Goal: Navigation & Orientation: Find specific page/section

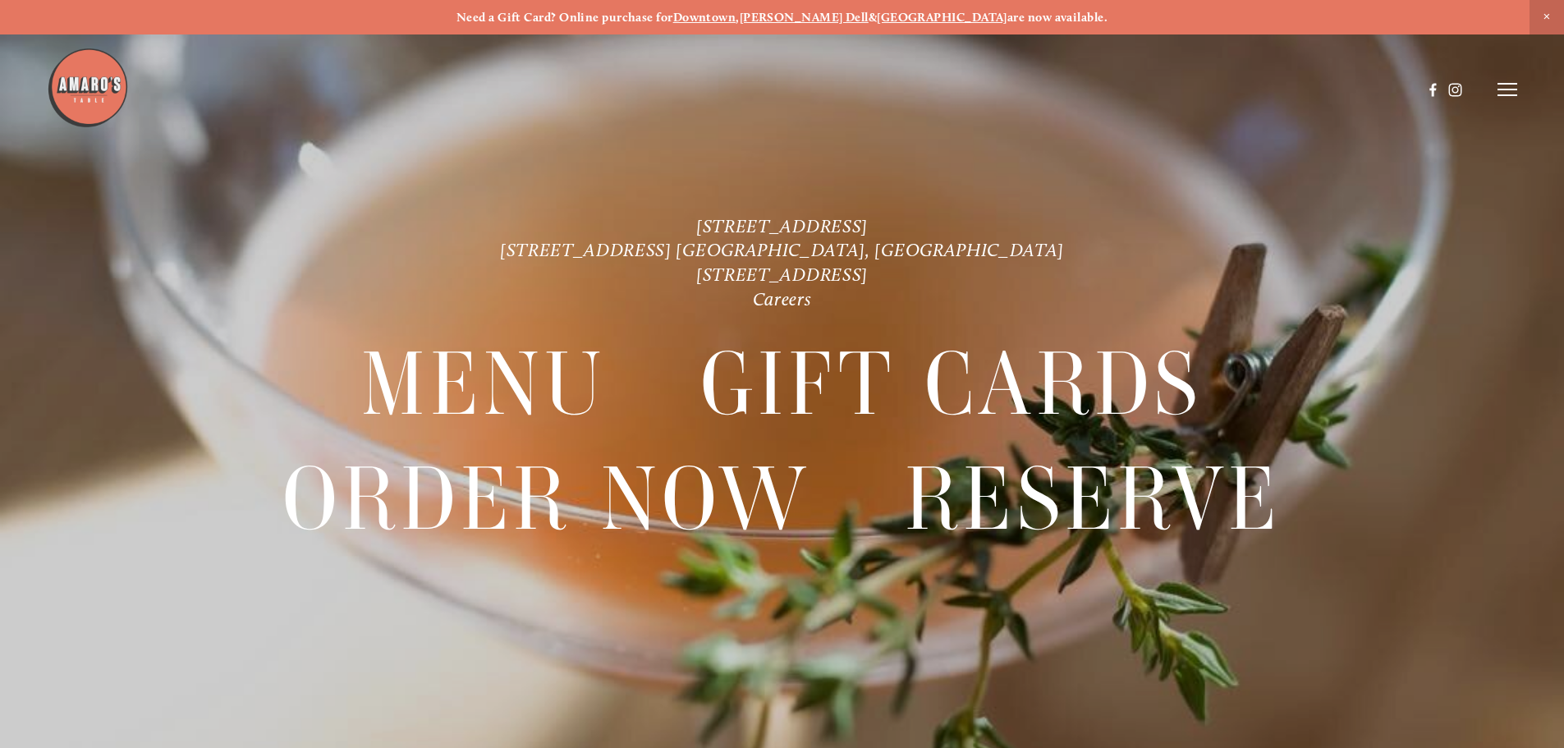
click at [1498, 89] on line at bounding box center [1507, 89] width 20 height 0
click at [987, 133] on header "Menu Order Now Visit Gallery 0" at bounding box center [782, 89] width 1564 height 179
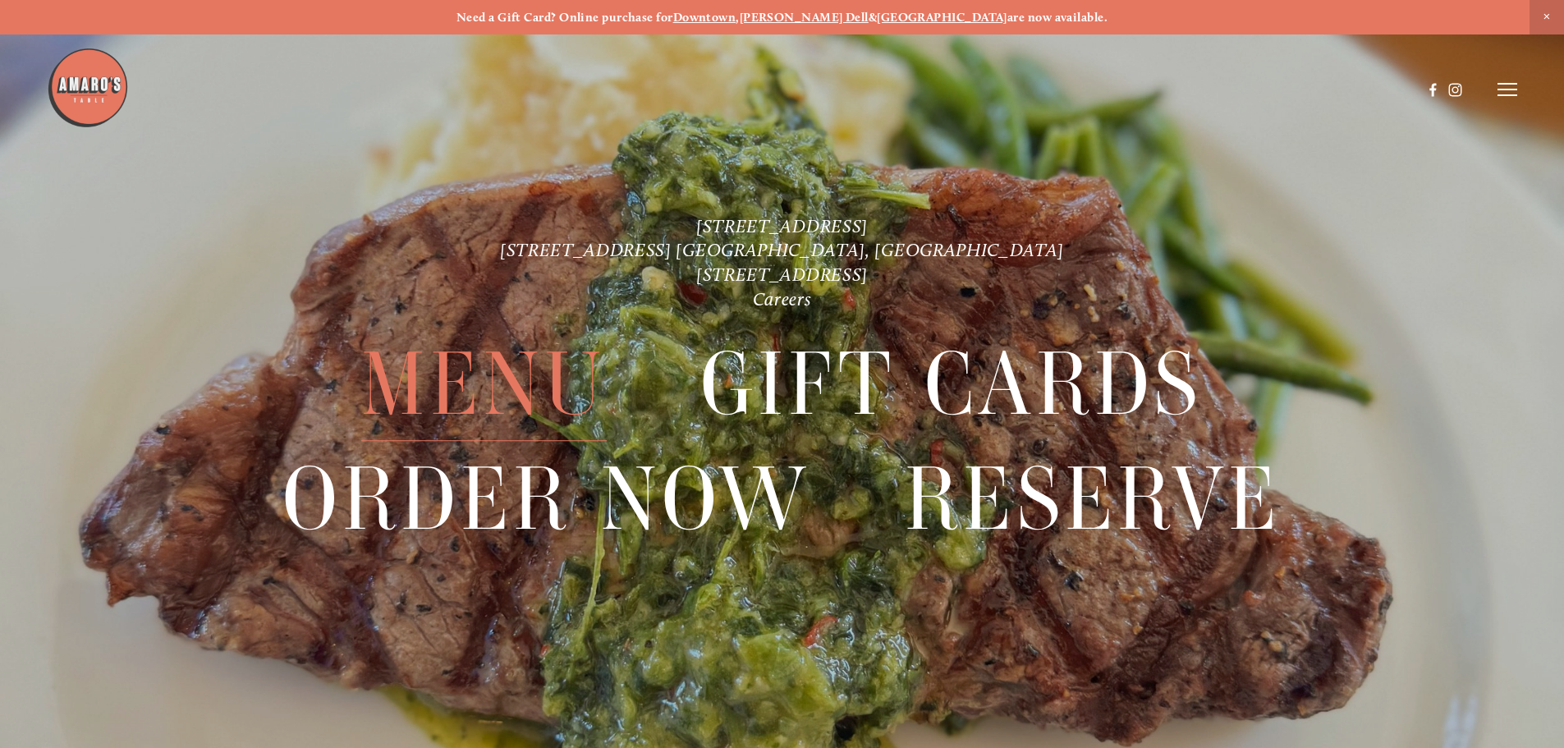
click at [534, 358] on span "Menu" at bounding box center [483, 384] width 245 height 113
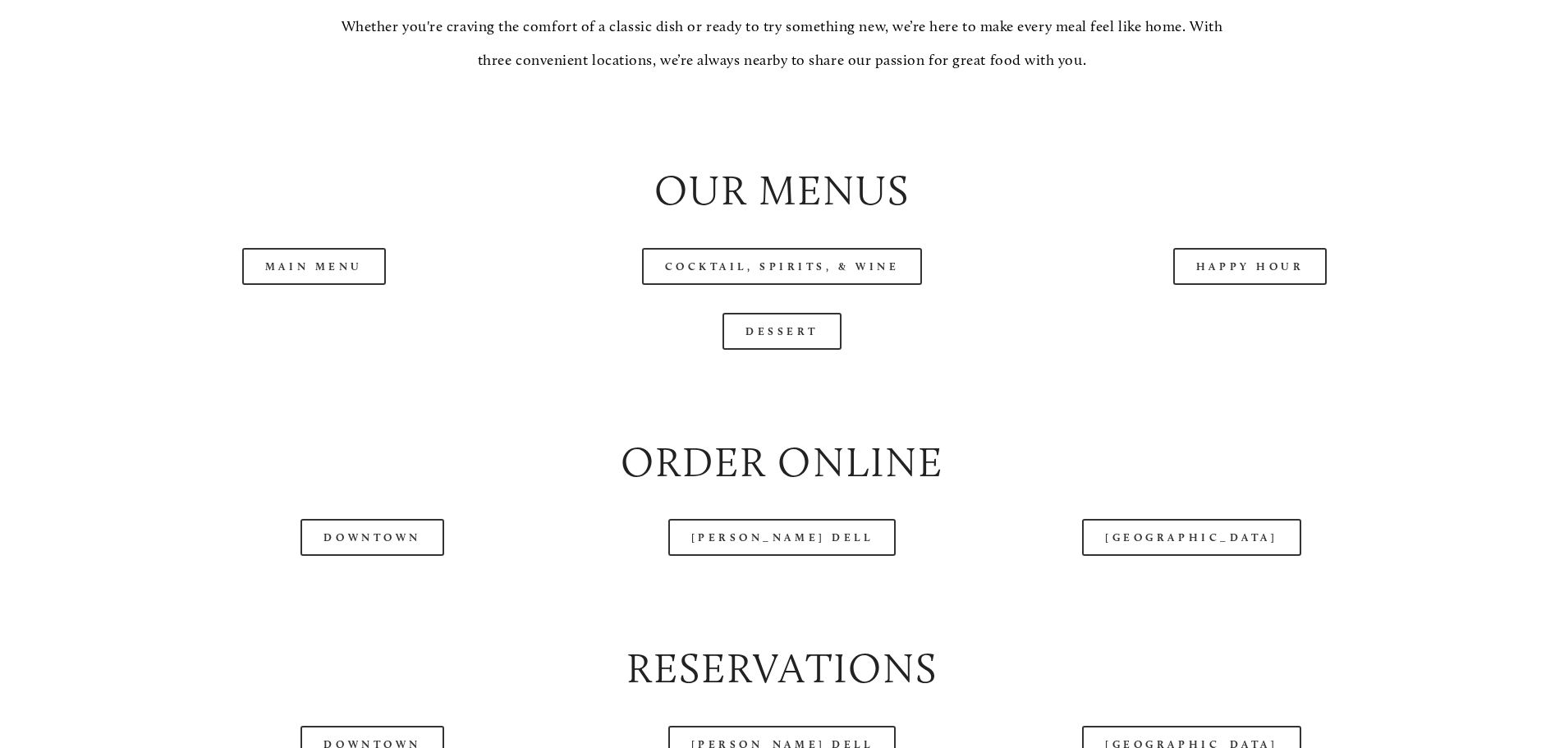
scroll to position [1888, 0]
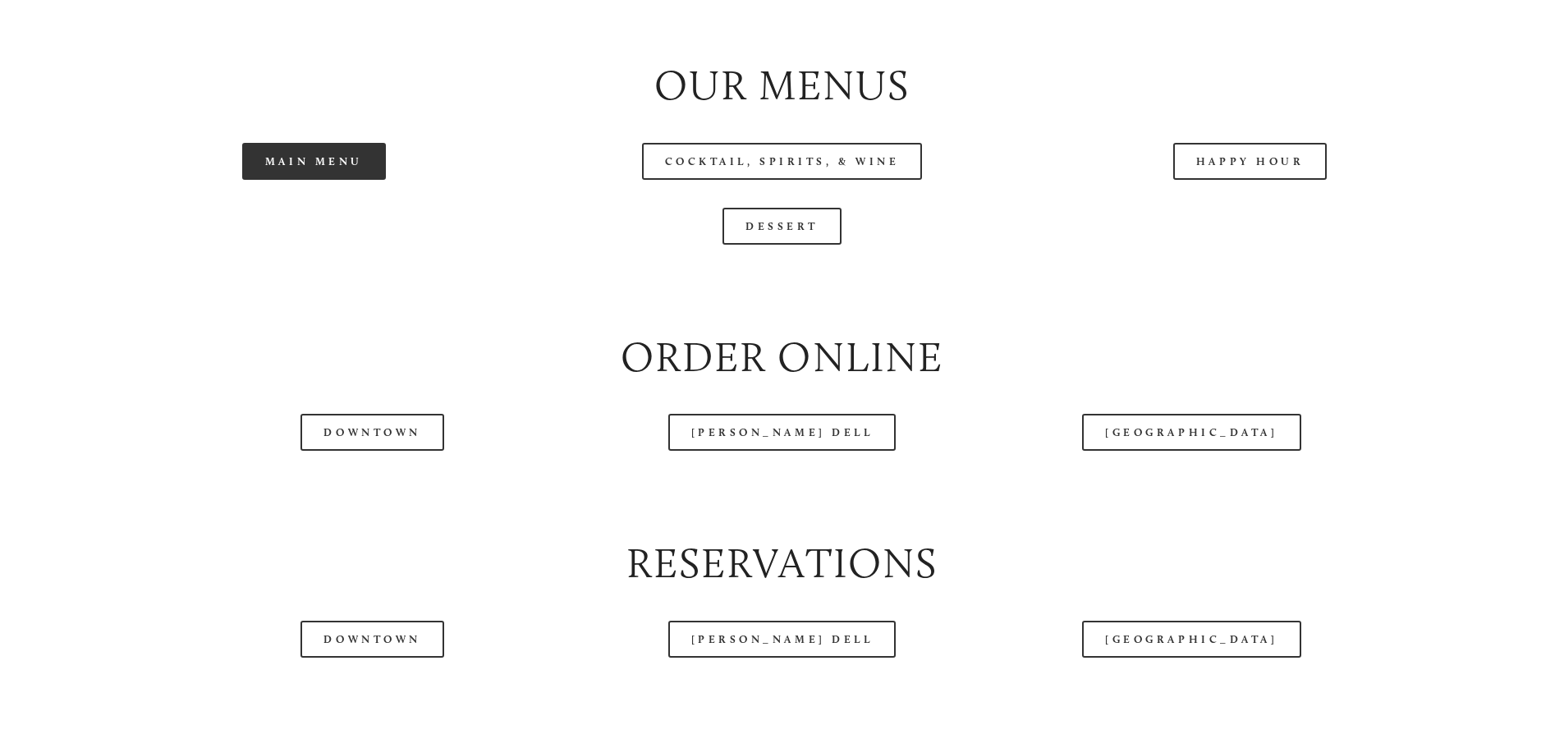
click at [314, 180] on link "Main Menu" at bounding box center [314, 161] width 144 height 37
